Goal: Task Accomplishment & Management: Manage account settings

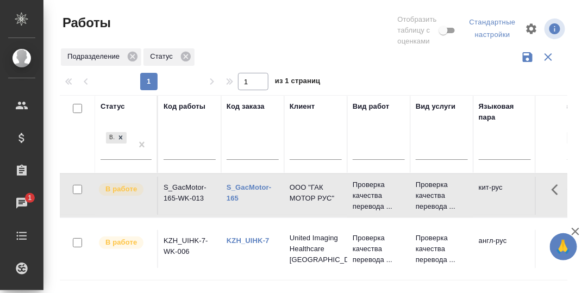
scroll to position [91, 0]
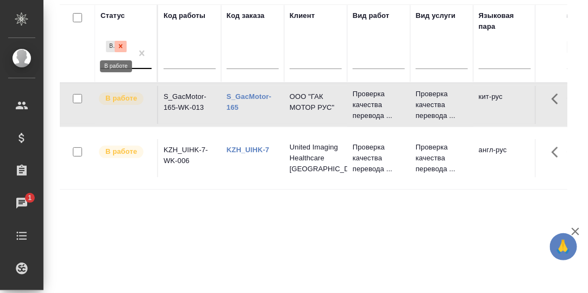
click at [121, 45] on icon at bounding box center [121, 47] width 4 height 4
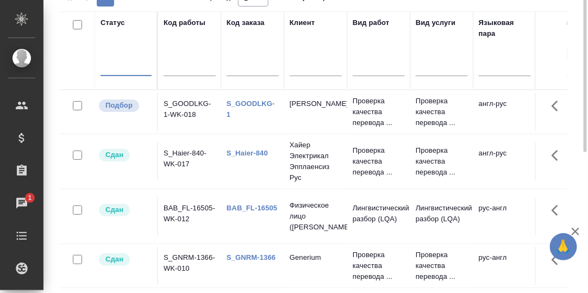
scroll to position [36, 0]
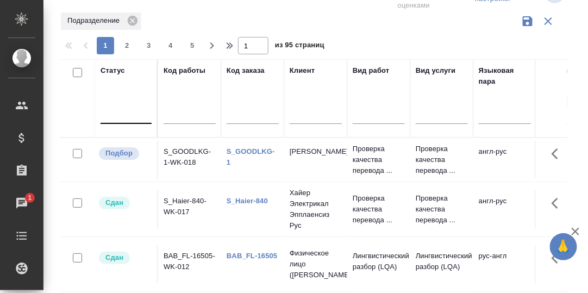
click at [259, 148] on link "S_GOODLKG-1" at bounding box center [251, 156] width 48 height 19
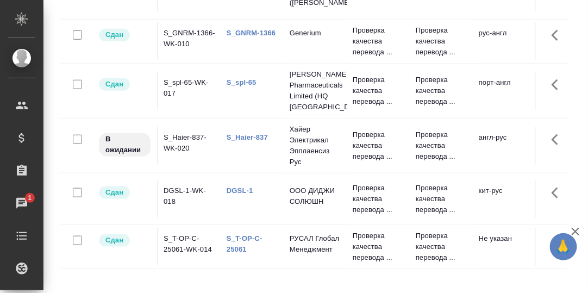
scroll to position [0, 0]
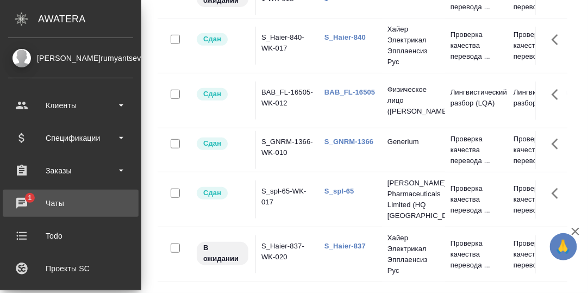
click at [20, 199] on div "Чаты" at bounding box center [70, 203] width 125 height 16
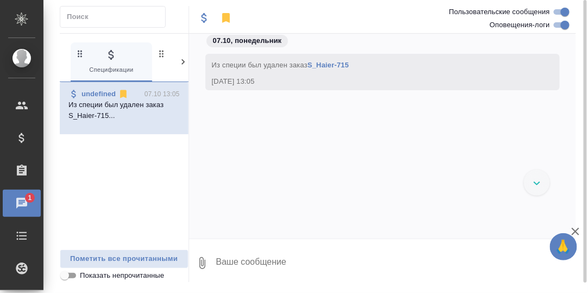
click at [183, 60] on icon at bounding box center [182, 61] width 3 height 5
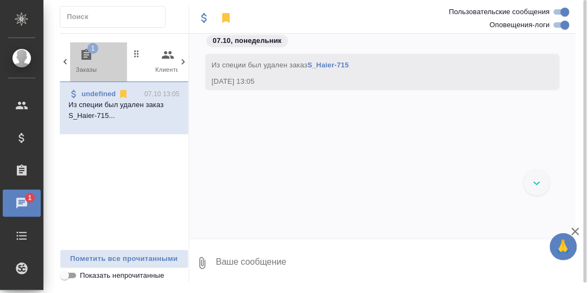
click at [84, 56] on icon "button" at bounding box center [86, 54] width 10 height 11
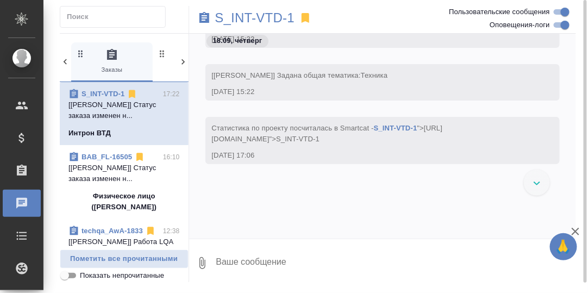
scroll to position [1786, 0]
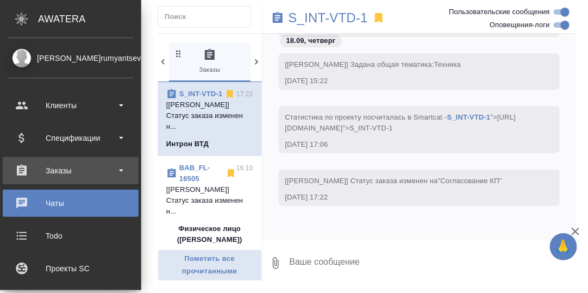
click at [62, 168] on div "Заказы" at bounding box center [70, 170] width 125 height 16
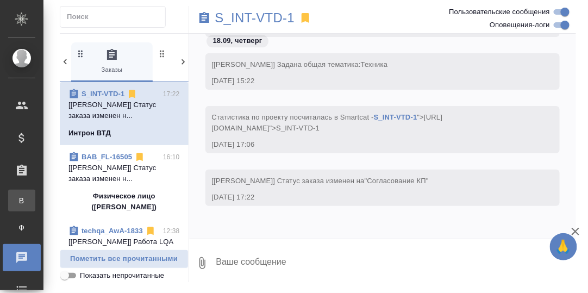
click at [16, 200] on div "Все заказы" at bounding box center [8, 200] width 16 height 11
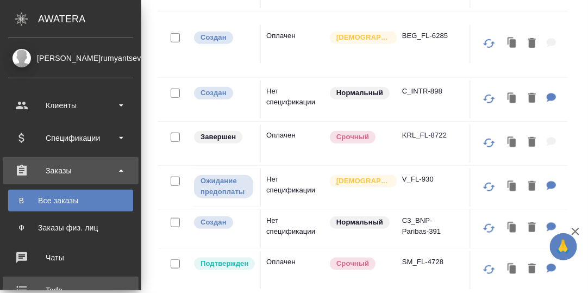
scroll to position [108, 0]
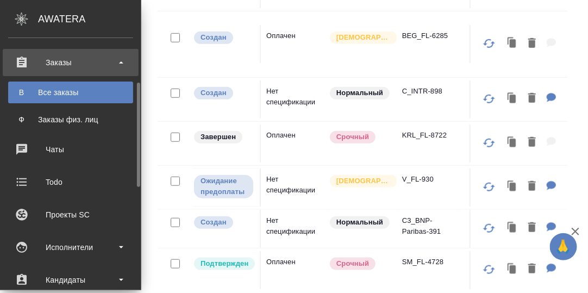
drag, startPoint x: 62, startPoint y: 148, endPoint x: 214, endPoint y: 176, distance: 154.1
click at [62, 148] on div "Чаты" at bounding box center [70, 149] width 125 height 16
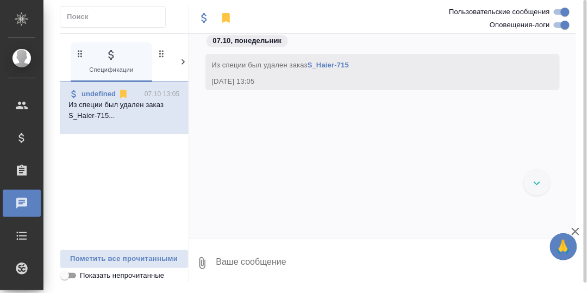
click at [182, 58] on icon at bounding box center [183, 62] width 11 height 11
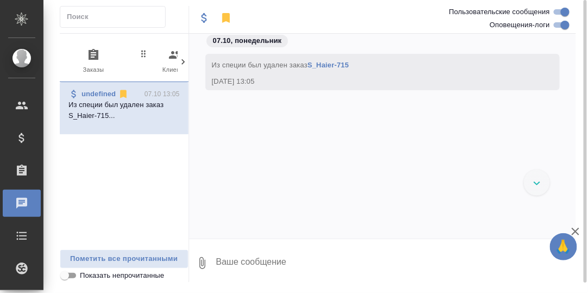
scroll to position [0, 106]
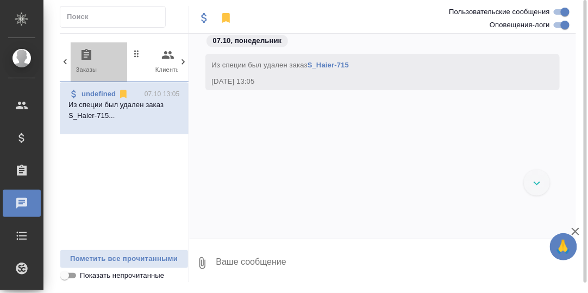
click at [84, 57] on icon "button" at bounding box center [86, 54] width 10 height 11
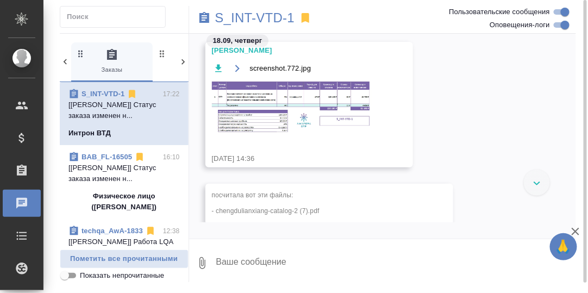
scroll to position [1477, 0]
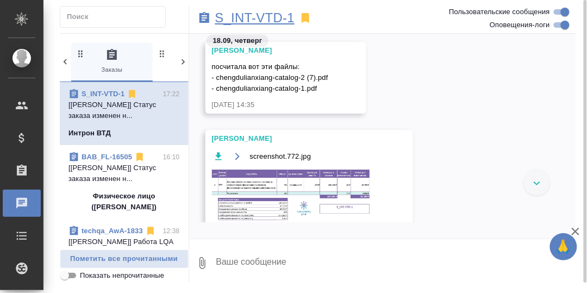
click at [253, 20] on p "S_INT-VTD-1" at bounding box center [255, 17] width 80 height 11
drag, startPoint x: 214, startPoint y: 15, endPoint x: 296, endPoint y: 17, distance: 81.5
click at [296, 17] on div "S_INT-VTD-1" at bounding box center [318, 18] width 258 height 24
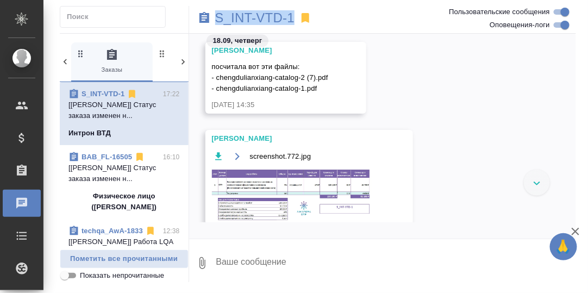
copy p "S_INT-VTD-1"
click at [402, 133] on div "Арсеньева Вера screenshot.772.jpg 18.09.25, 14:36" at bounding box center [309, 193] width 208 height 126
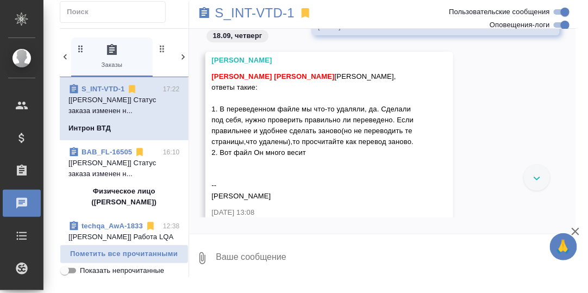
scroll to position [1140, 0]
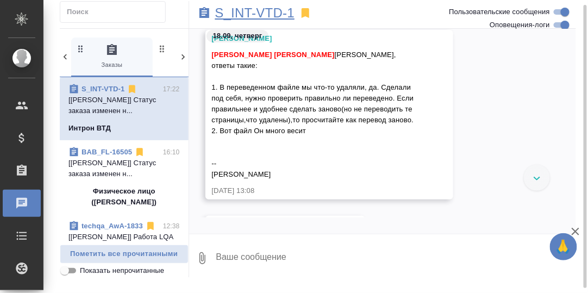
click at [251, 14] on p "S_INT-VTD-1" at bounding box center [255, 13] width 80 height 11
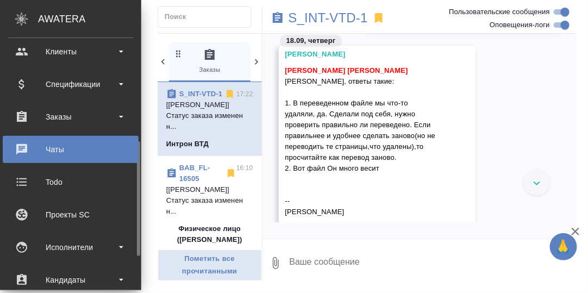
scroll to position [162, 0]
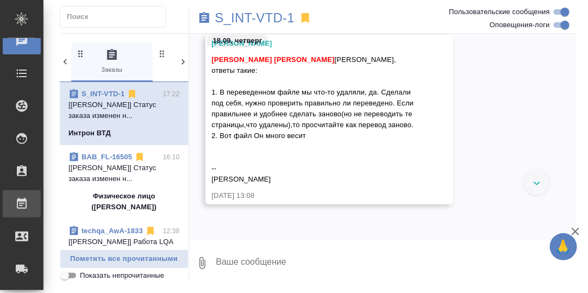
click at [22, 203] on div "Работы" at bounding box center [8, 204] width 27 height 16
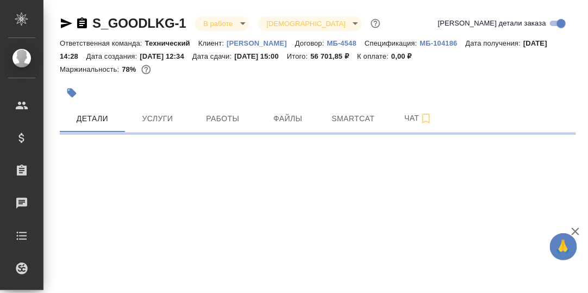
select select "RU"
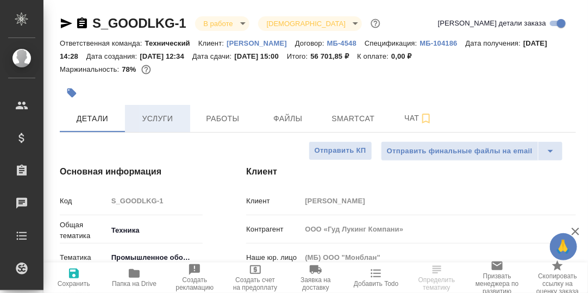
type textarea "x"
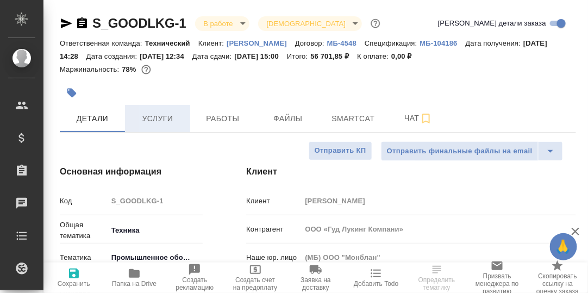
type textarea "x"
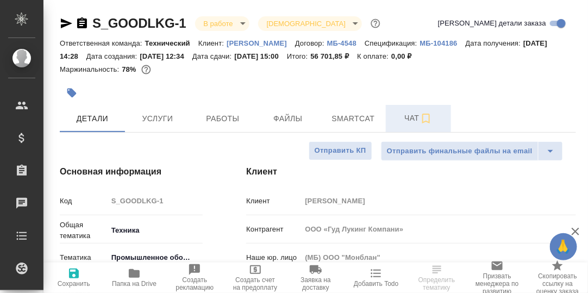
type input "Белякова Юлия"
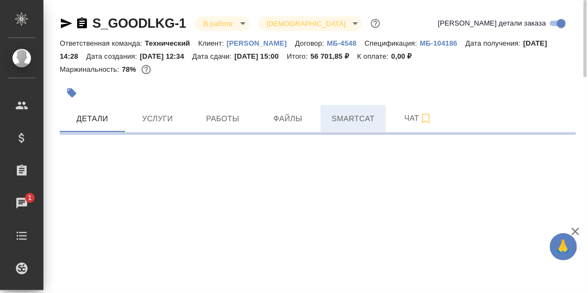
select select "RU"
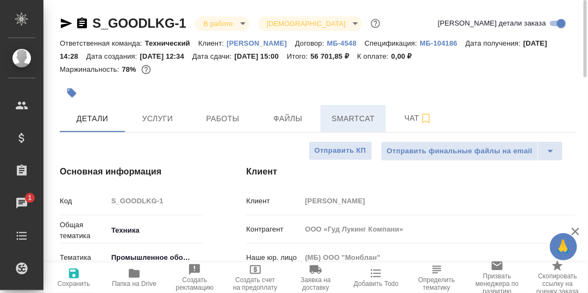
type textarea "x"
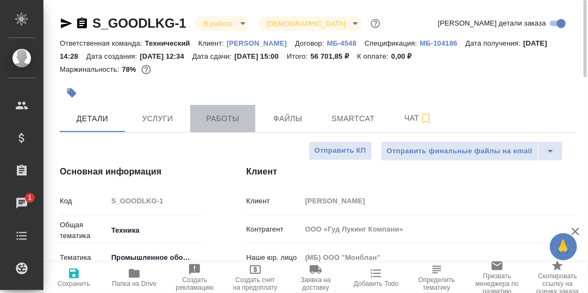
click at [220, 117] on span "Работы" at bounding box center [223, 119] width 52 height 14
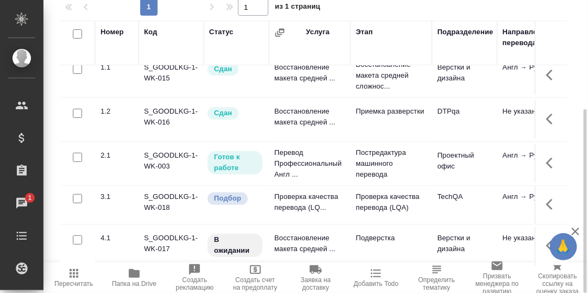
scroll to position [21, 0]
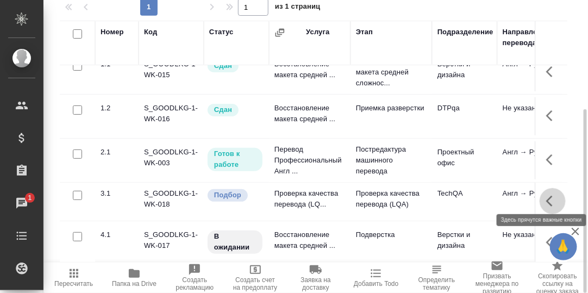
click at [546, 196] on icon "button" at bounding box center [552, 201] width 13 height 13
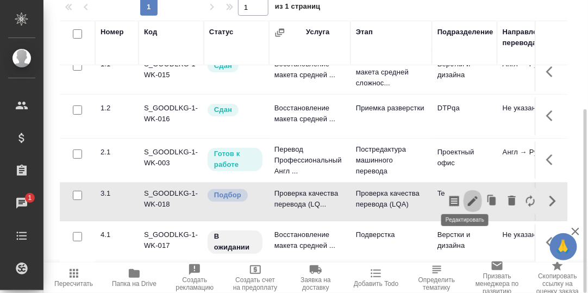
click at [468, 196] on icon "button" at bounding box center [473, 201] width 10 height 10
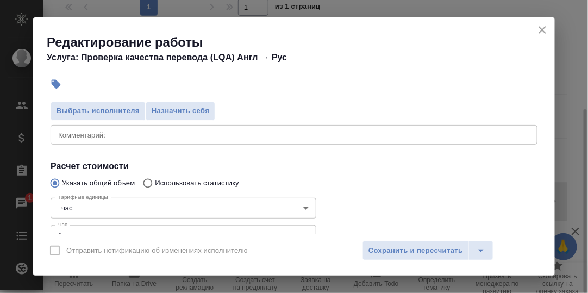
scroll to position [109, 0]
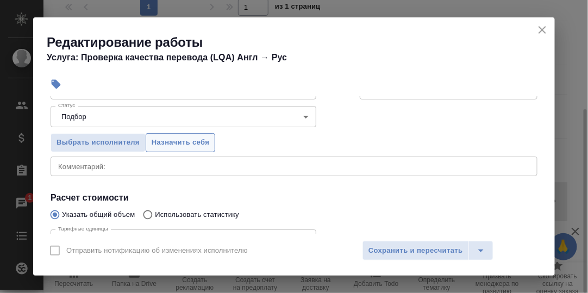
click at [195, 142] on span "Назначить себя" at bounding box center [181, 142] width 58 height 12
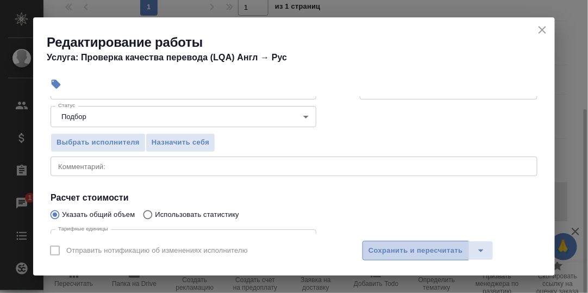
drag, startPoint x: 406, startPoint y: 248, endPoint x: 473, endPoint y: 226, distance: 70.4
click at [406, 248] on span "Сохранить и пересчитать" at bounding box center [415, 250] width 95 height 12
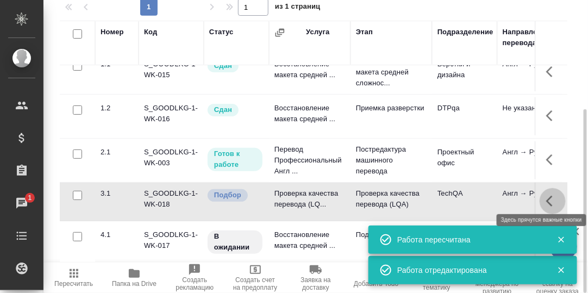
click at [546, 196] on icon "button" at bounding box center [549, 201] width 7 height 11
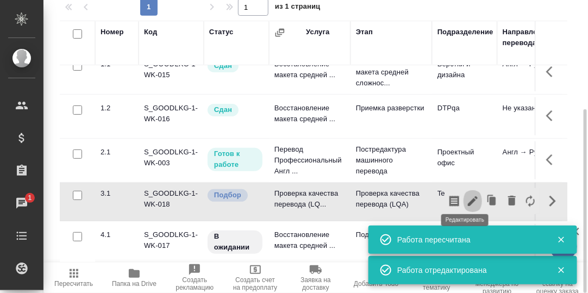
click at [466, 195] on icon "button" at bounding box center [472, 201] width 13 height 13
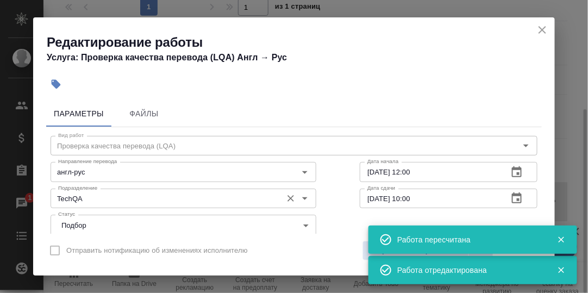
scroll to position [54, 0]
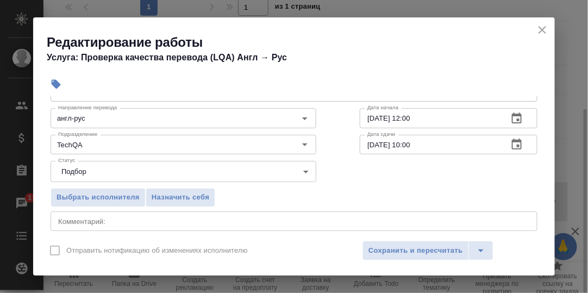
click at [300, 170] on body "🙏 .cls-1 fill:#fff; AWATERA Румянцева Дарья d.rumyantseva Клиенты Спецификации …" at bounding box center [294, 146] width 588 height 293
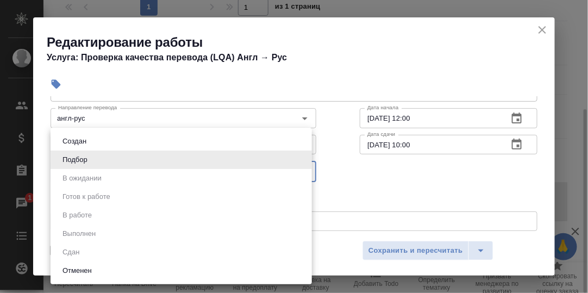
click at [332, 158] on div at bounding box center [294, 146] width 588 height 293
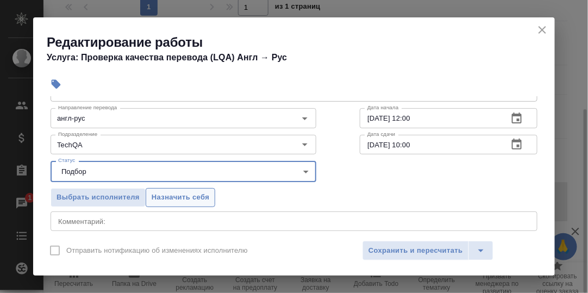
click at [199, 195] on span "Назначить себя" at bounding box center [181, 197] width 58 height 12
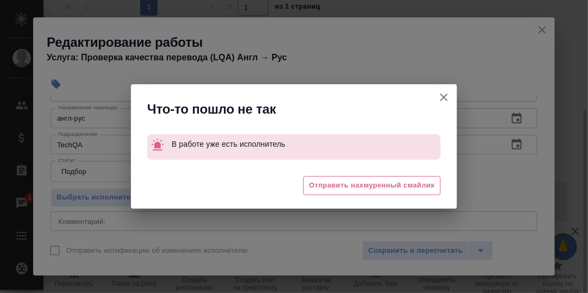
drag, startPoint x: 442, startPoint y: 98, endPoint x: 438, endPoint y: 123, distance: 24.8
click at [442, 99] on icon "button" at bounding box center [443, 97] width 13 height 13
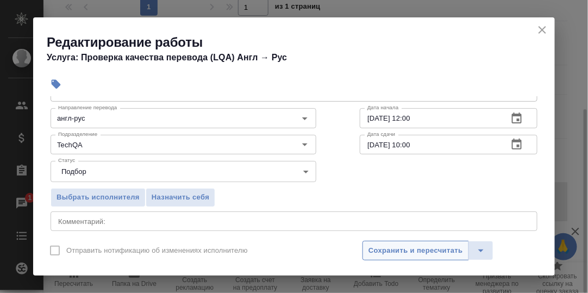
click at [433, 248] on span "Сохранить и пересчитать" at bounding box center [415, 250] width 95 height 12
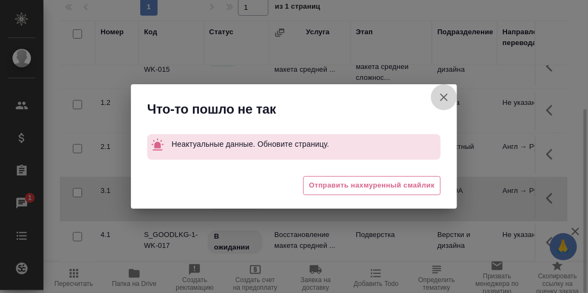
click at [446, 97] on icon "button" at bounding box center [443, 97] width 13 height 13
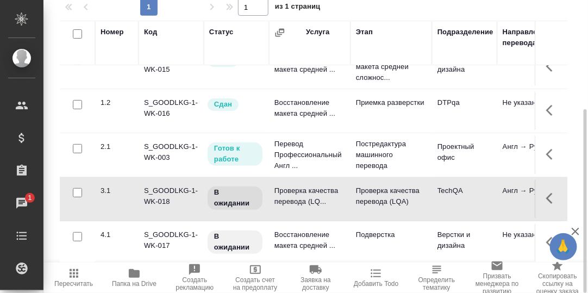
scroll to position [0, 0]
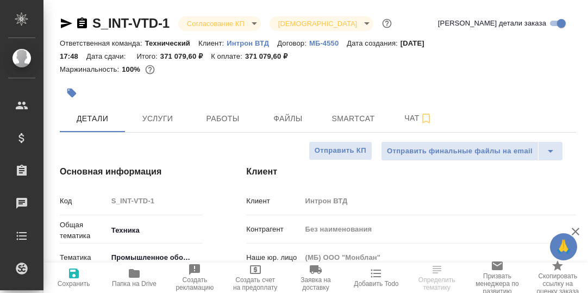
select select "RU"
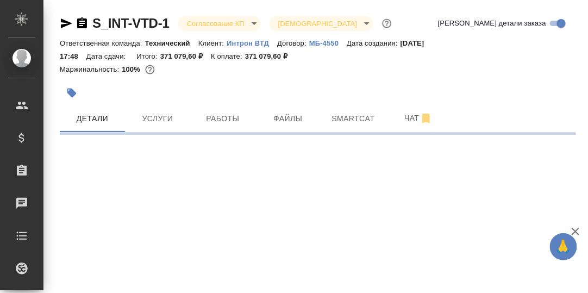
select select "RU"
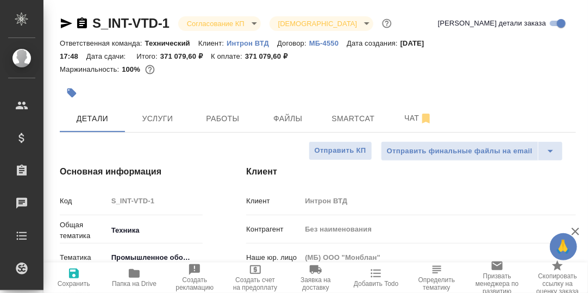
type textarea "x"
click at [231, 117] on span "Работы" at bounding box center [223, 119] width 52 height 14
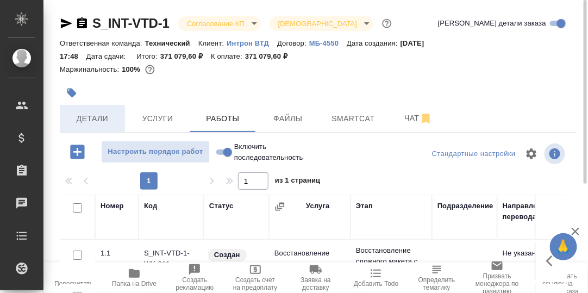
drag, startPoint x: 90, startPoint y: 118, endPoint x: 197, endPoint y: 142, distance: 110.2
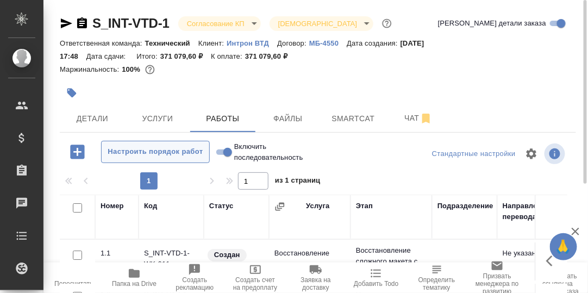
click at [90, 118] on span "Детали" at bounding box center [92, 119] width 52 height 14
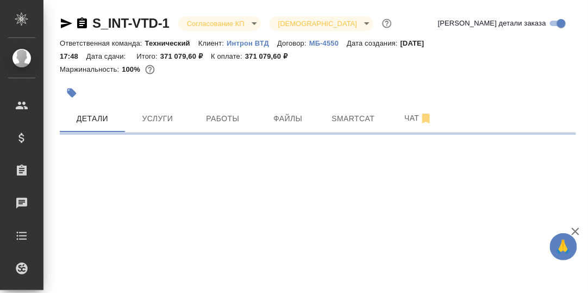
select select "RU"
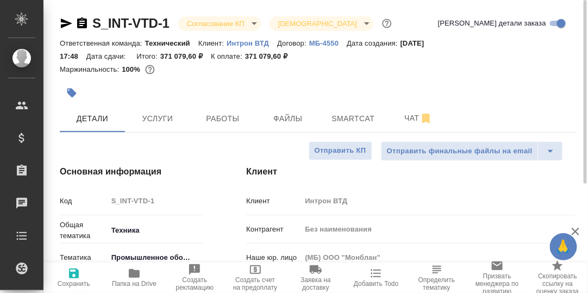
type textarea "x"
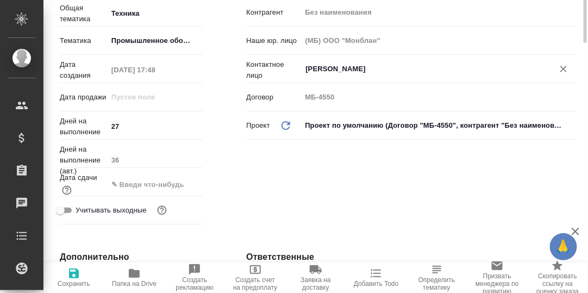
scroll to position [54, 0]
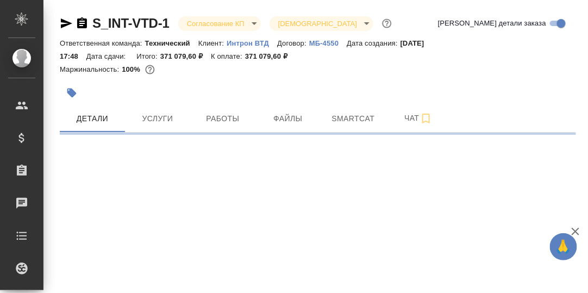
select select "RU"
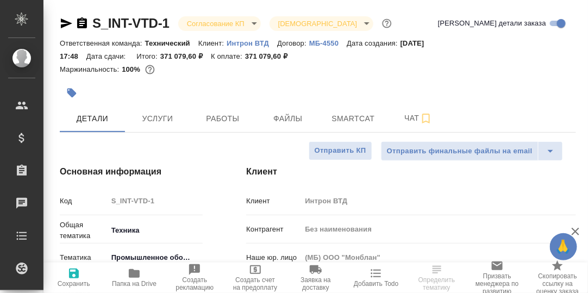
type textarea "x"
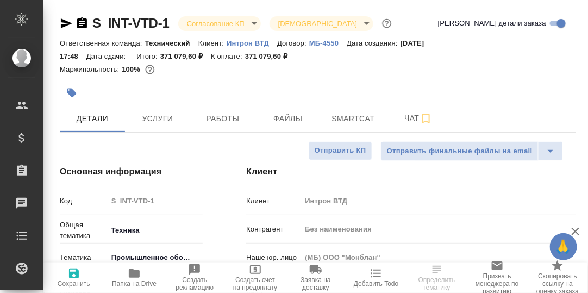
type textarea "x"
click at [132, 272] on icon "button" at bounding box center [134, 273] width 11 height 9
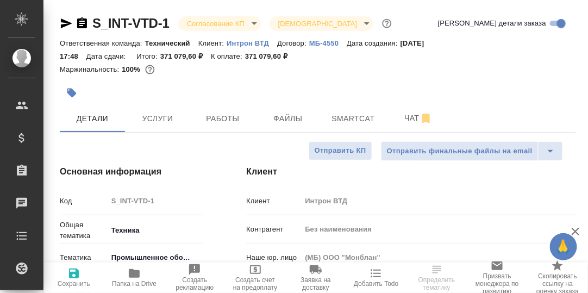
type textarea "x"
select select "RU"
type textarea "x"
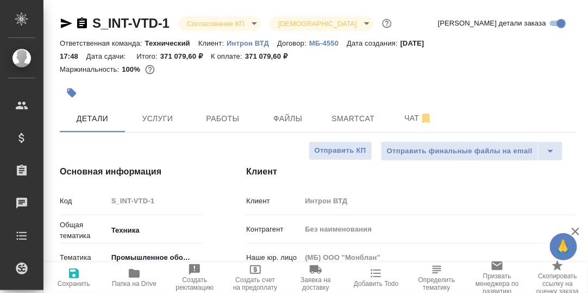
type textarea "x"
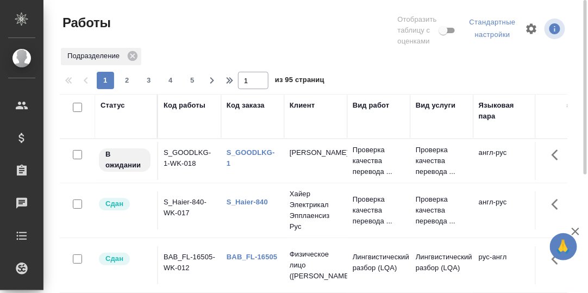
scroll to position [54, 0]
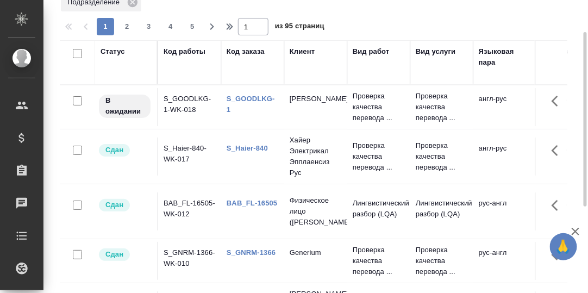
click at [377, 48] on div "Вид работ" at bounding box center [371, 51] width 37 height 11
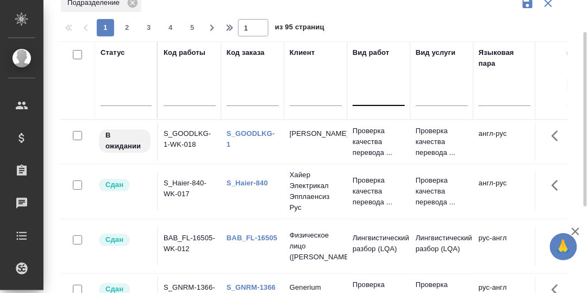
click at [370, 96] on div at bounding box center [379, 95] width 52 height 16
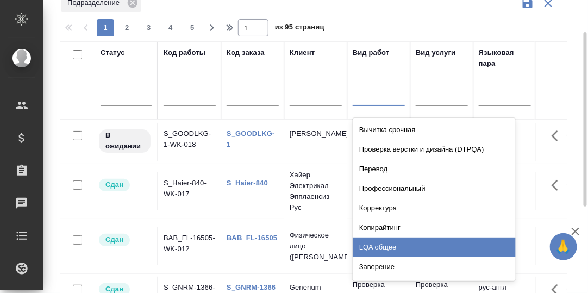
click at [381, 244] on div "LQA общее" at bounding box center [434, 247] width 163 height 20
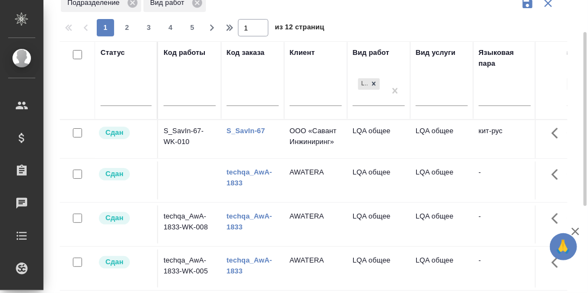
click at [246, 129] on link "S_SavIn-67" at bounding box center [246, 131] width 39 height 8
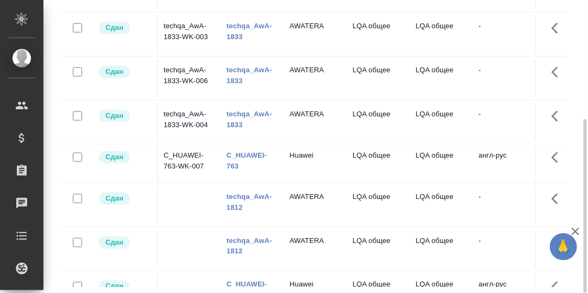
scroll to position [163, 0]
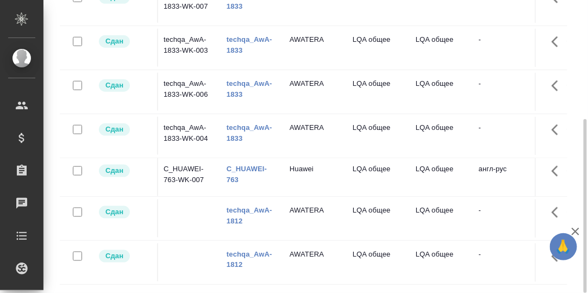
click at [256, 167] on link "C_HUAWEI-763" at bounding box center [247, 174] width 40 height 19
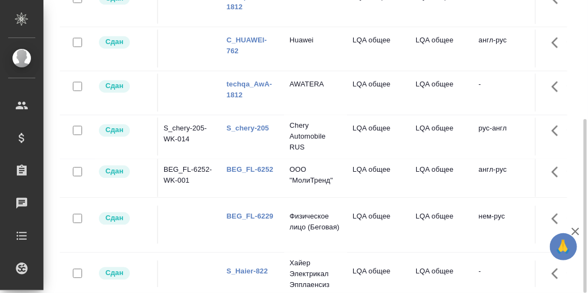
scroll to position [435, 0]
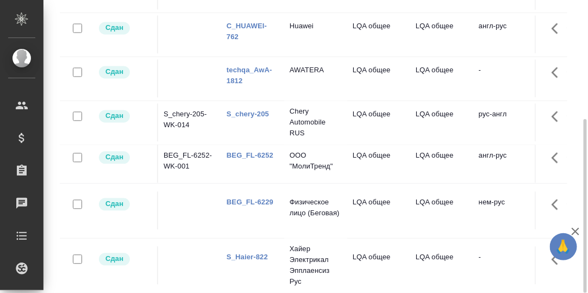
click at [243, 116] on link "S_chery-205" at bounding box center [248, 114] width 42 height 8
click at [241, 160] on link "BEG_FL-6252" at bounding box center [250, 156] width 47 height 8
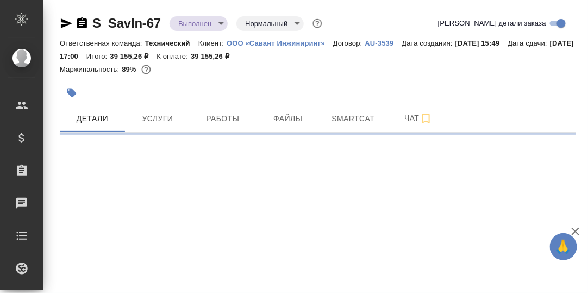
select select "RU"
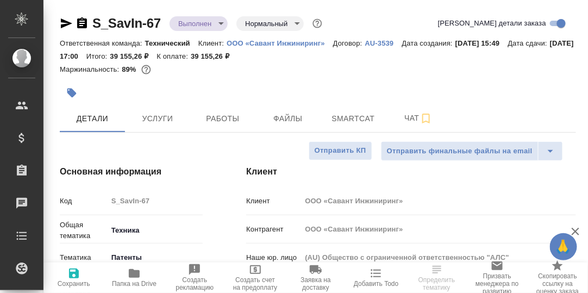
type textarea "x"
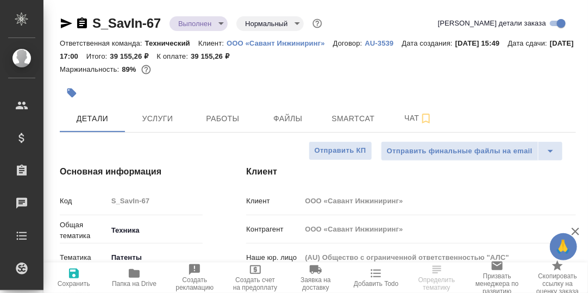
type textarea "x"
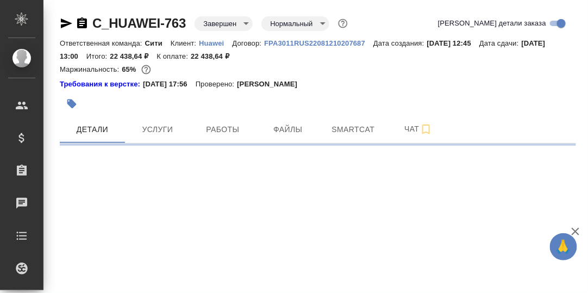
select select "RU"
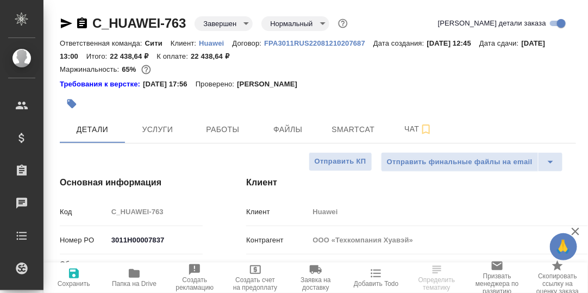
type textarea "x"
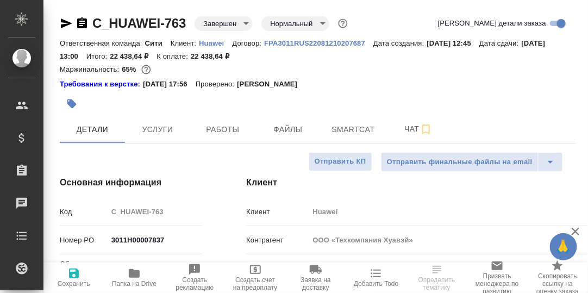
type textarea "x"
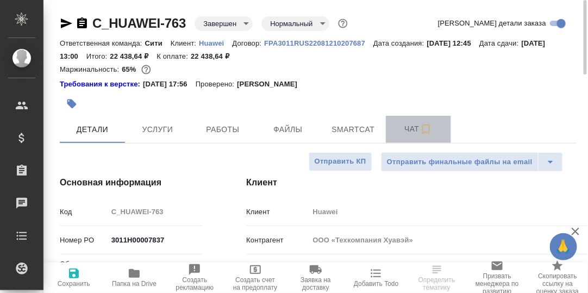
click at [411, 132] on span "Чат" at bounding box center [418, 129] width 52 height 14
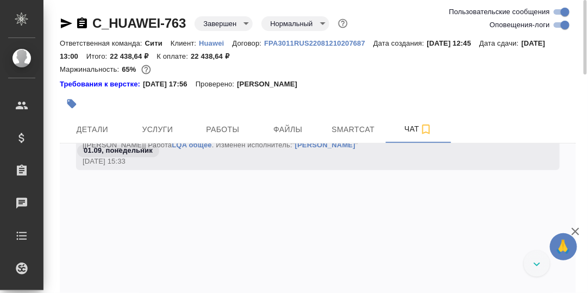
scroll to position [4946, 0]
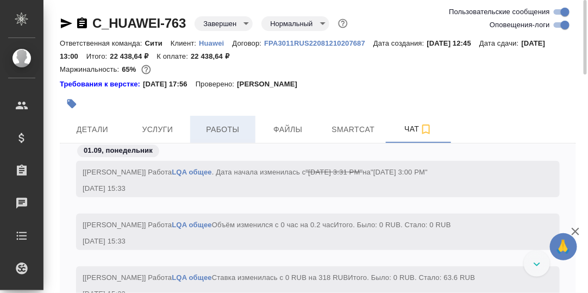
drag, startPoint x: 223, startPoint y: 130, endPoint x: 227, endPoint y: 135, distance: 6.2
click at [224, 130] on span "Работы" at bounding box center [223, 130] width 52 height 14
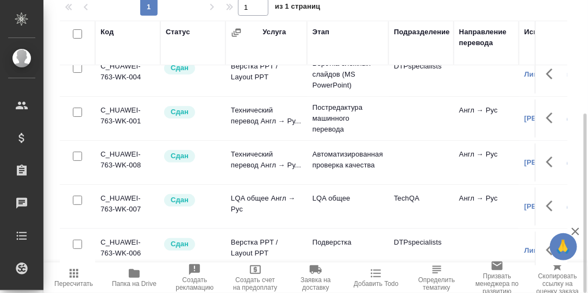
scroll to position [27, 0]
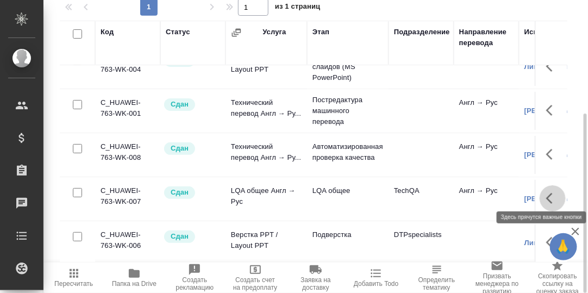
click at [546, 194] on icon "button" at bounding box center [552, 198] width 13 height 13
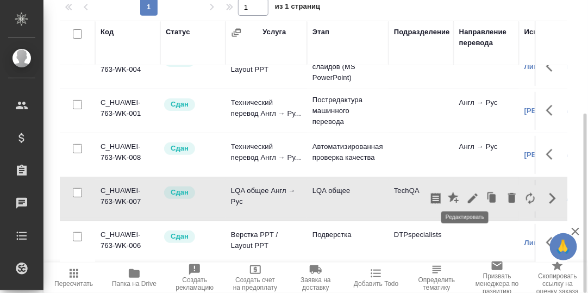
click at [468, 193] on icon "button" at bounding box center [473, 198] width 10 height 10
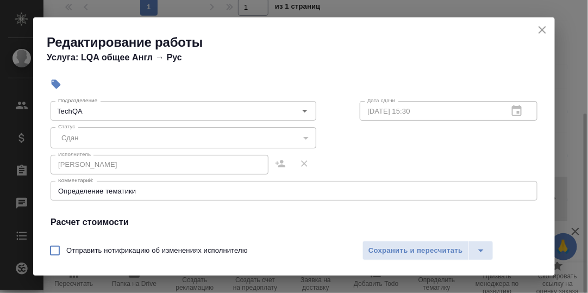
scroll to position [109, 0]
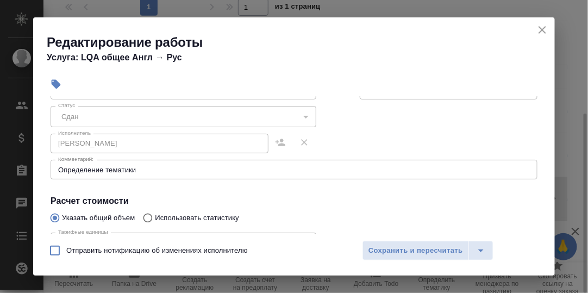
click at [543, 32] on icon "close" at bounding box center [542, 30] width 8 height 8
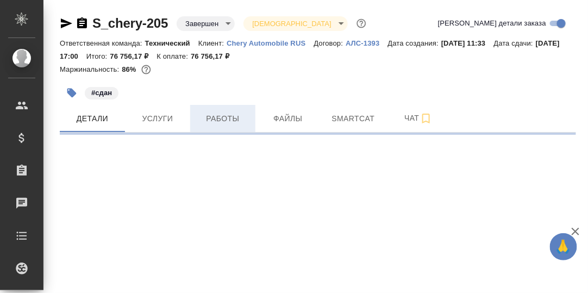
select select "RU"
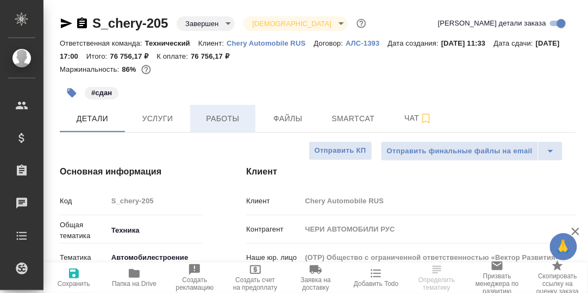
type textarea "x"
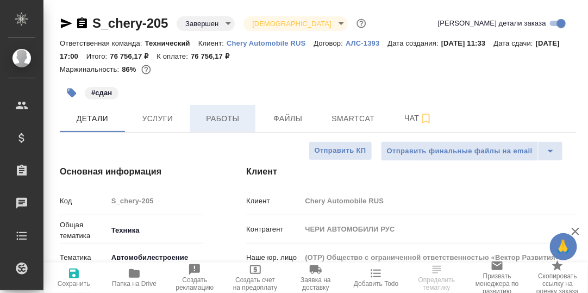
type textarea "x"
click at [229, 122] on span "Работы" at bounding box center [223, 119] width 52 height 14
type textarea "x"
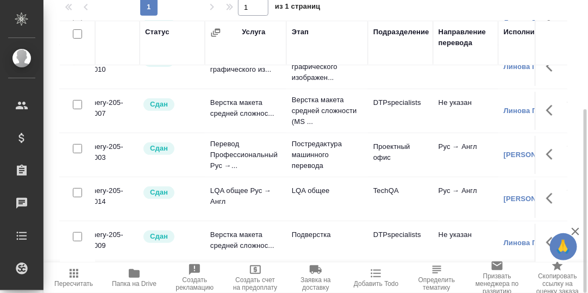
scroll to position [70, 0]
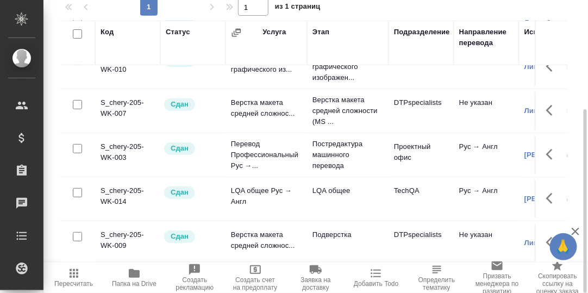
click at [259, 181] on td "LQA общее Рус → Англ" at bounding box center [265, 199] width 81 height 38
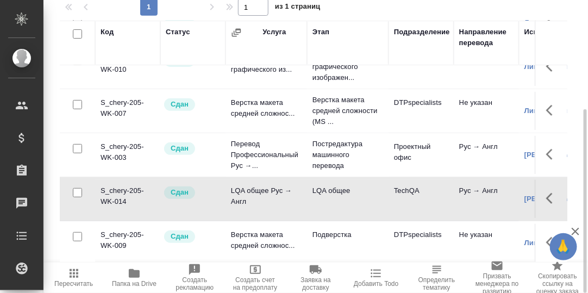
click at [255, 185] on td "LQA общее Рус → Англ" at bounding box center [265, 199] width 81 height 38
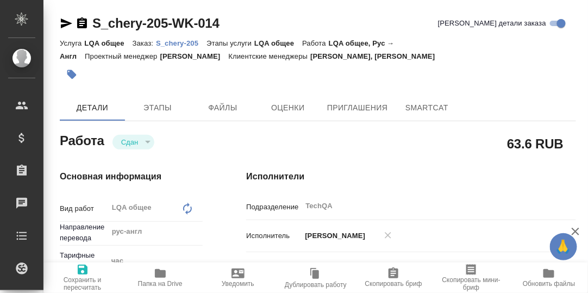
type textarea "x"
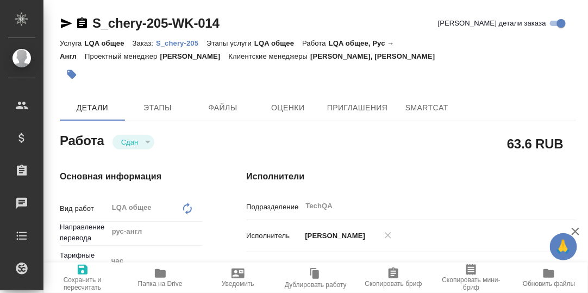
type textarea "x"
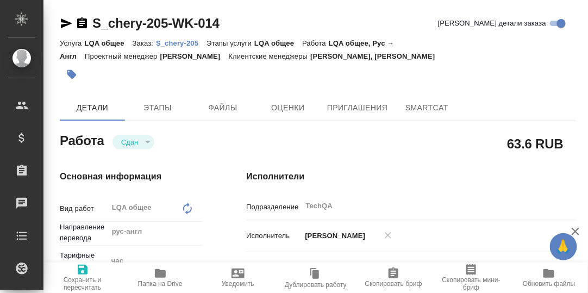
type textarea "x"
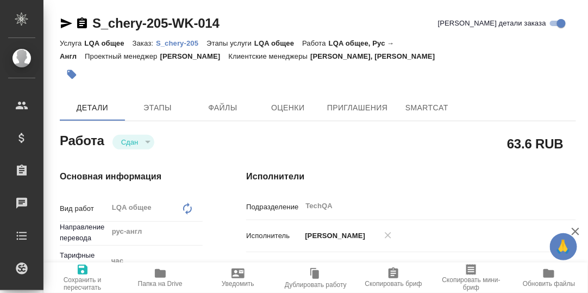
type textarea "x"
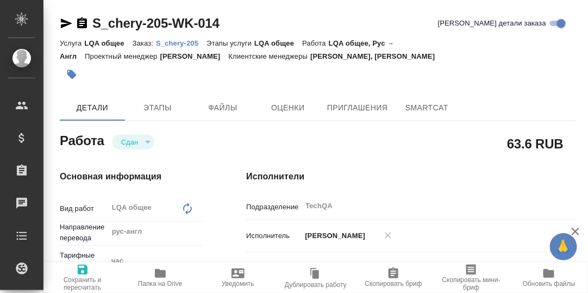
type textarea "x"
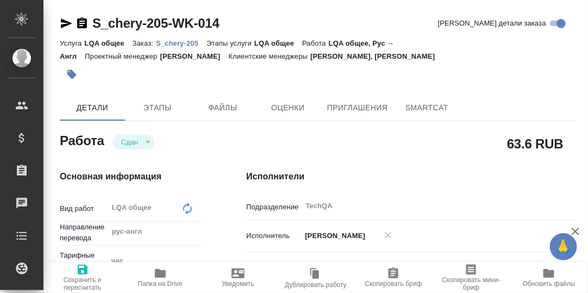
type textarea "x"
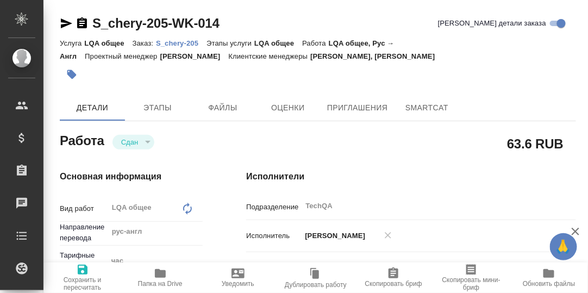
type textarea "x"
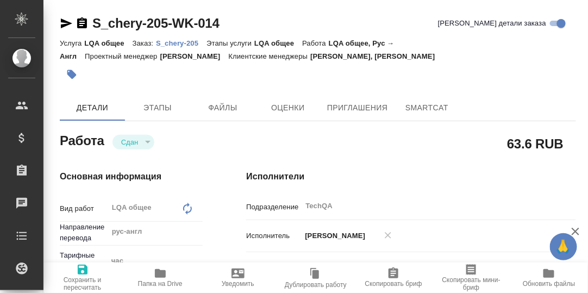
type textarea "x"
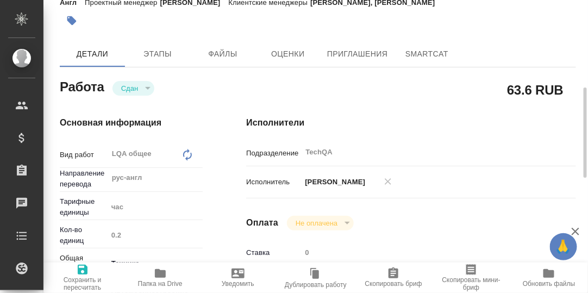
scroll to position [108, 0]
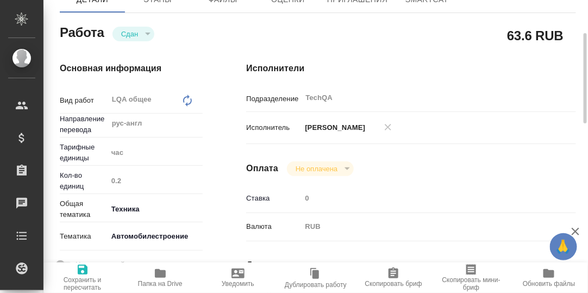
type textarea "x"
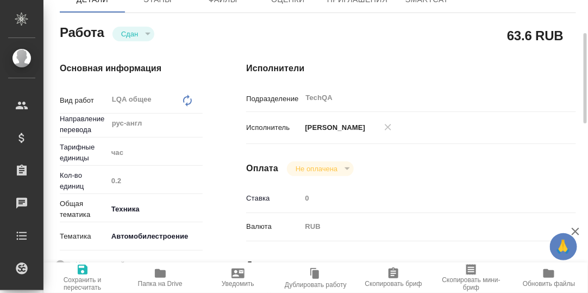
scroll to position [217, 0]
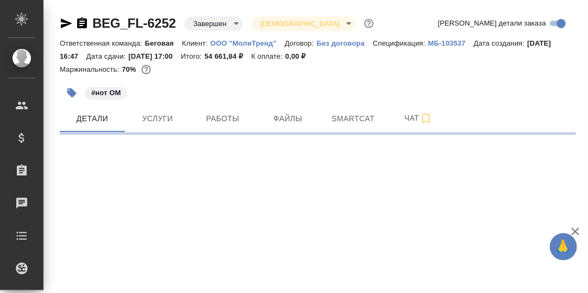
select select "RU"
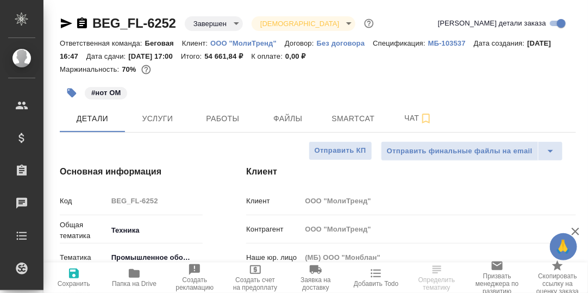
type textarea "x"
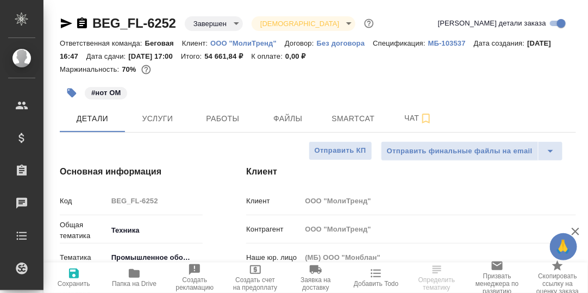
type textarea "x"
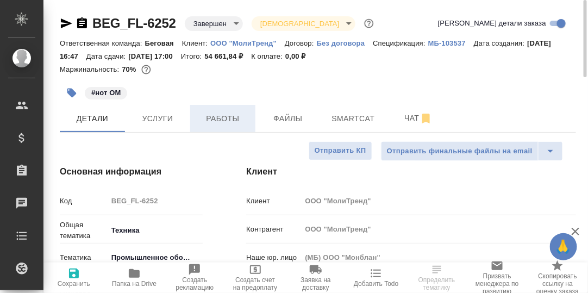
drag, startPoint x: 218, startPoint y: 120, endPoint x: 240, endPoint y: 135, distance: 26.5
click at [218, 121] on span "Работы" at bounding box center [223, 119] width 52 height 14
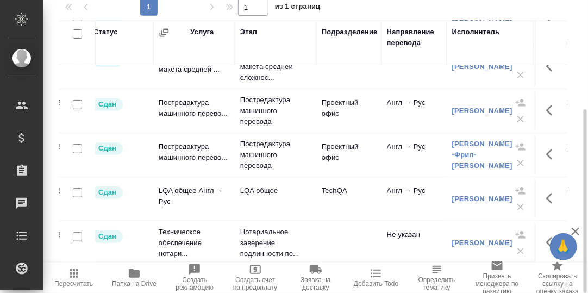
scroll to position [81, 0]
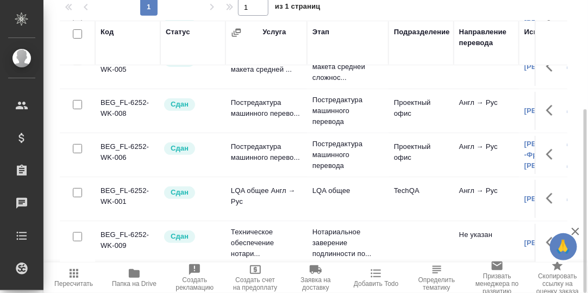
click at [271, 180] on td "LQA общее Англ → Рус" at bounding box center [265, 199] width 81 height 38
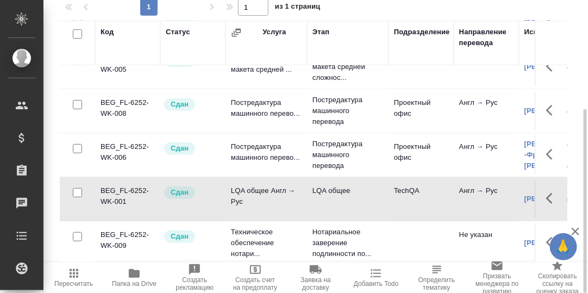
click at [269, 180] on td "LQA общее Англ → Рус" at bounding box center [265, 199] width 81 height 38
click at [268, 180] on td "LQA общее Англ → Рус" at bounding box center [265, 199] width 81 height 38
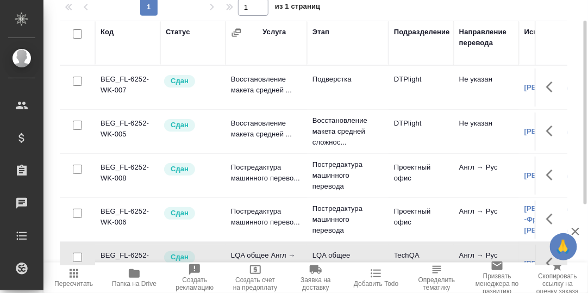
scroll to position [11, 0]
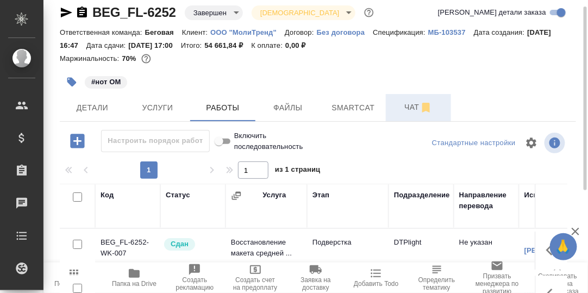
drag, startPoint x: 404, startPoint y: 107, endPoint x: 416, endPoint y: 116, distance: 15.1
click at [404, 107] on span "Чат" at bounding box center [418, 108] width 52 height 14
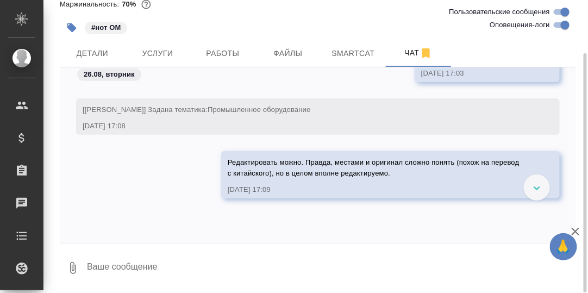
scroll to position [174, 0]
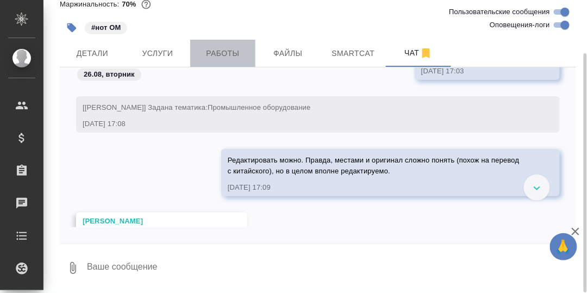
click at [212, 54] on span "Работы" at bounding box center [223, 54] width 52 height 14
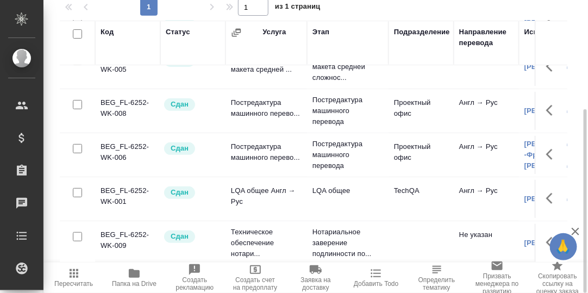
scroll to position [81, 0]
drag, startPoint x: 134, startPoint y: 272, endPoint x: 236, endPoint y: 273, distance: 102.7
click at [136, 273] on icon "button" at bounding box center [134, 273] width 11 height 9
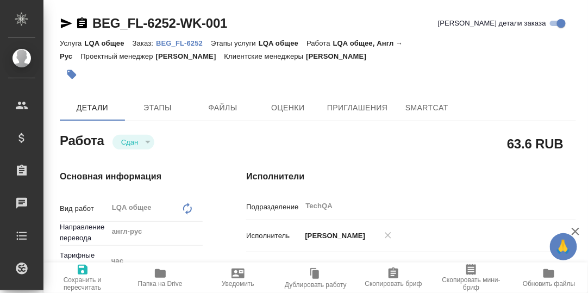
type textarea "x"
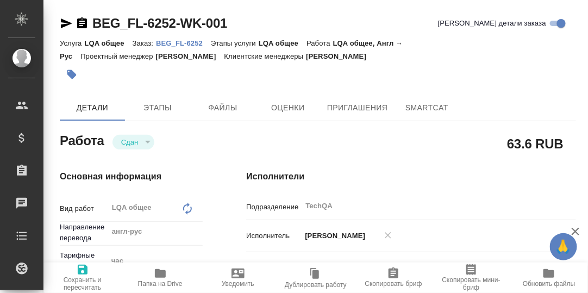
type textarea "x"
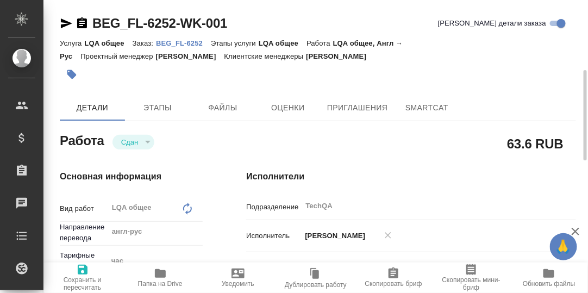
type textarea "x"
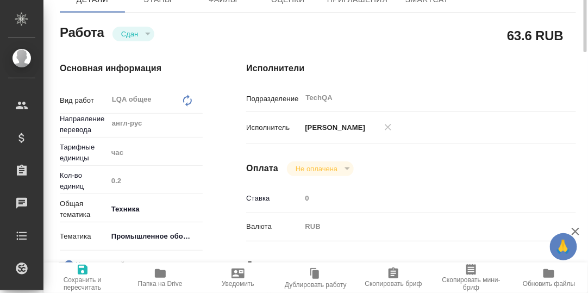
type textarea "x"
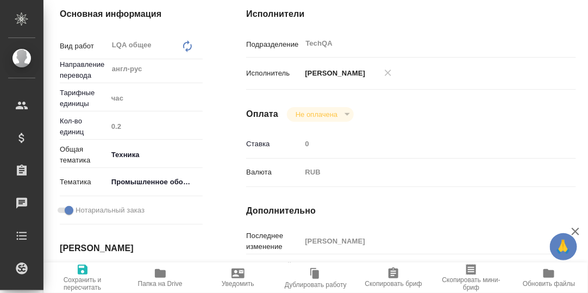
type textarea "x"
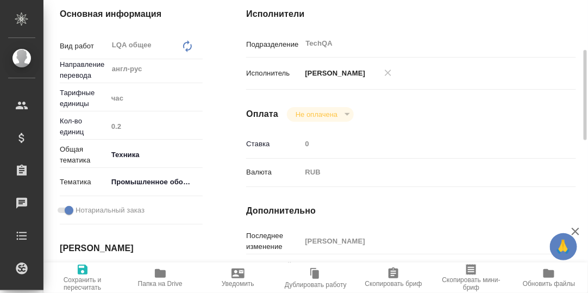
type textarea "x"
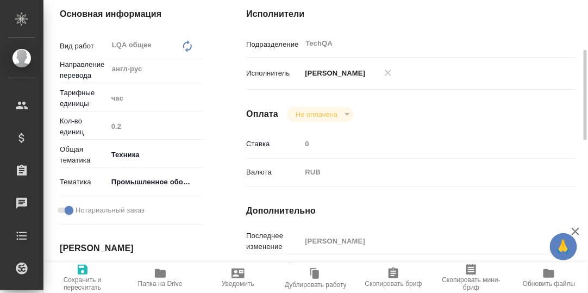
scroll to position [271, 0]
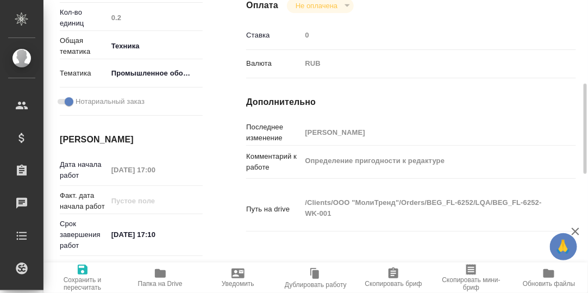
type textarea "x"
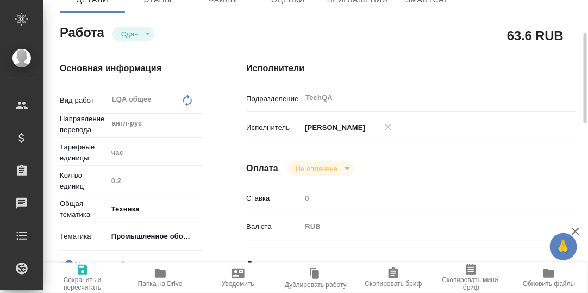
scroll to position [54, 0]
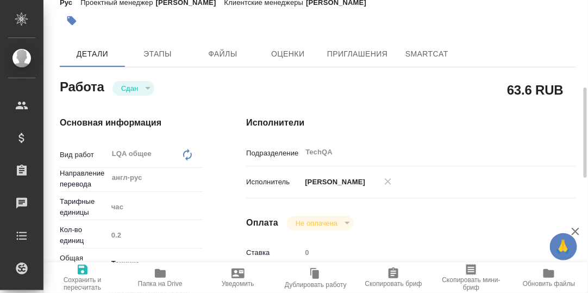
type textarea "x"
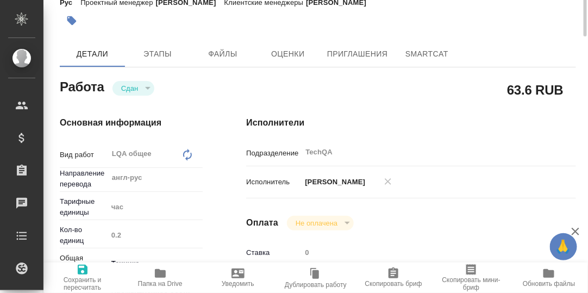
scroll to position [0, 0]
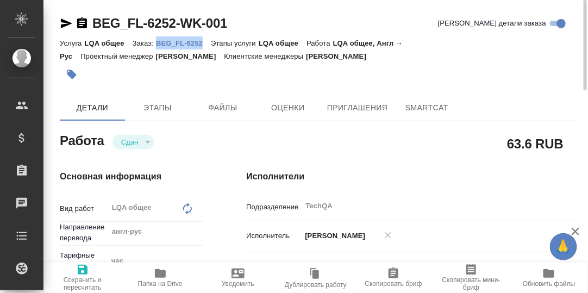
drag, startPoint x: 153, startPoint y: 41, endPoint x: 203, endPoint y: 41, distance: 50.0
click at [203, 41] on div "Услуга LQA общее Заказ: BEG_FL-6252 Этапы услуги LQA общее Работа LQA общее, Ан…" at bounding box center [318, 49] width 516 height 26
copy p "BEG_FL-6252"
